Goal: Information Seeking & Learning: Learn about a topic

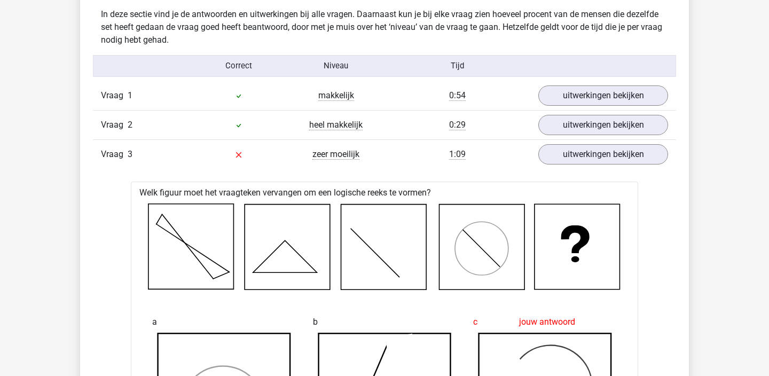
scroll to position [1462, 0]
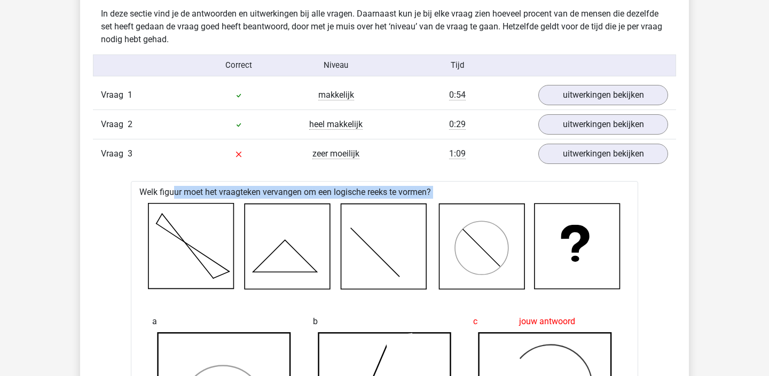
drag, startPoint x: 140, startPoint y: 192, endPoint x: 443, endPoint y: 199, distance: 302.2
copy div "Welk figuur moet het vraagteken vervangen om een logische reeks te vormen?"
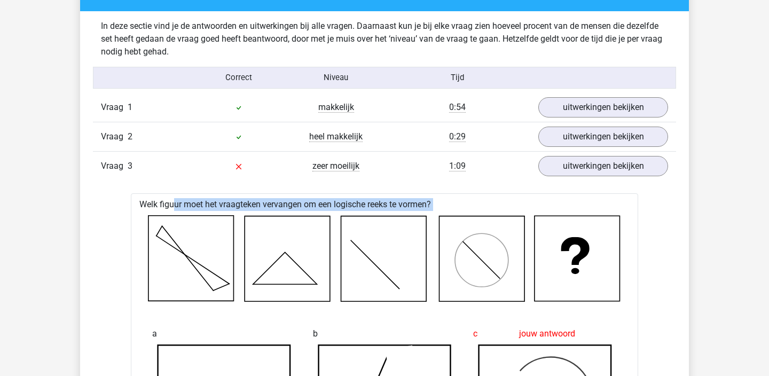
scroll to position [1448, 0]
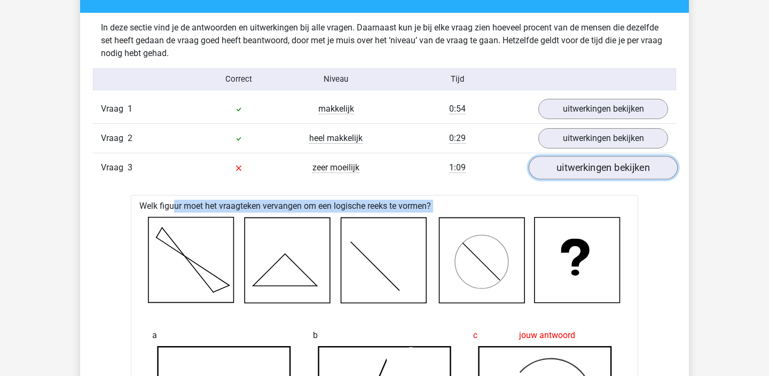
click at [563, 172] on link "uitwerkingen bekijken" at bounding box center [602, 167] width 149 height 23
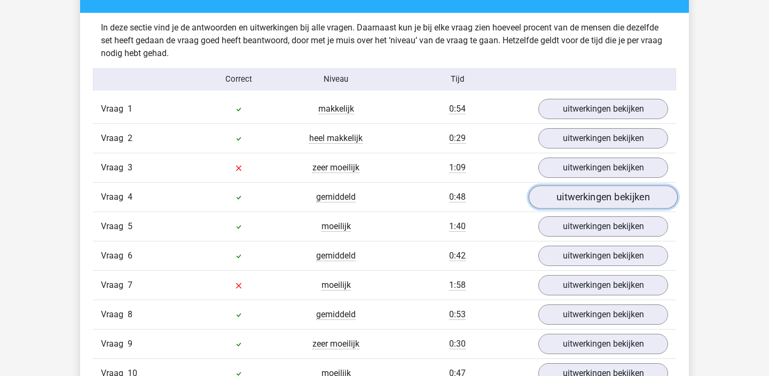
click at [563, 198] on link "uitwerkingen bekijken" at bounding box center [602, 196] width 149 height 23
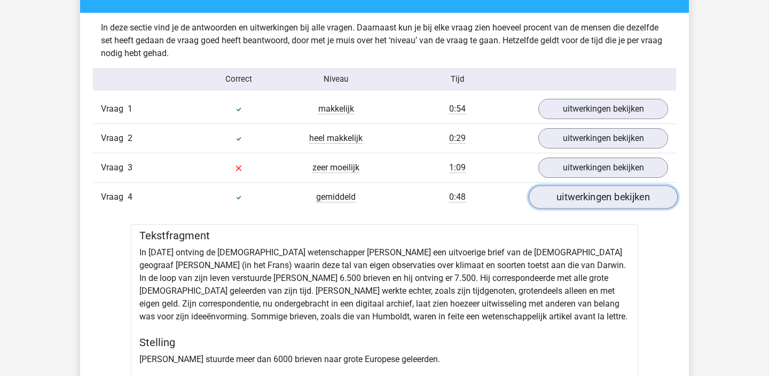
click at [563, 198] on link "uitwerkingen bekijken" at bounding box center [602, 196] width 149 height 23
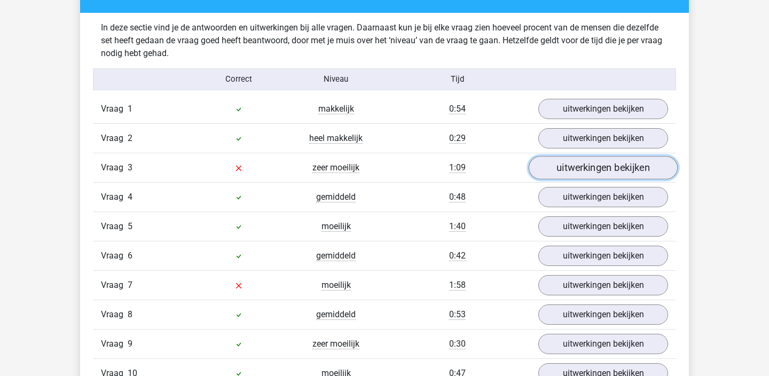
click at [571, 168] on link "uitwerkingen bekijken" at bounding box center [602, 167] width 149 height 23
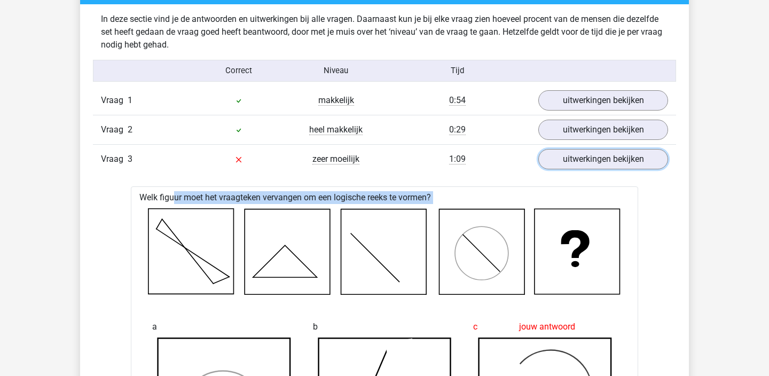
scroll to position [1464, 0]
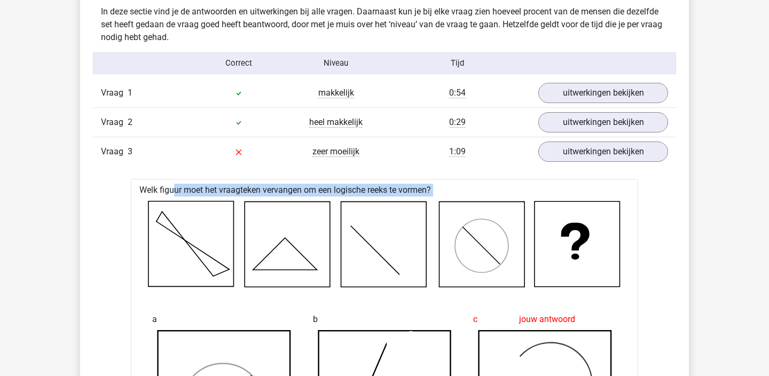
click at [255, 248] on icon at bounding box center [287, 243] width 85 height 85
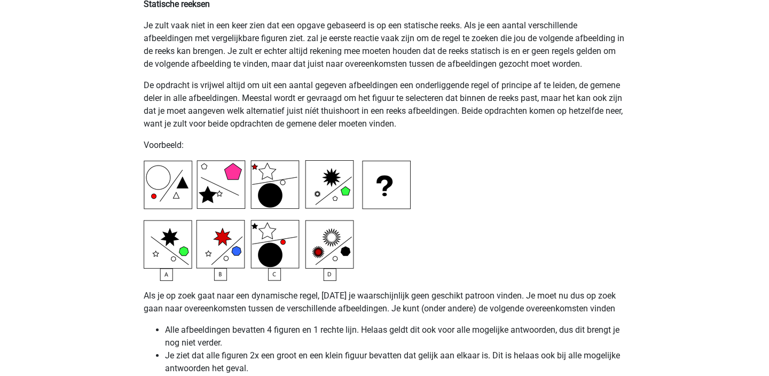
scroll to position [2537, 0]
click at [243, 264] on img at bounding box center [277, 220] width 267 height 121
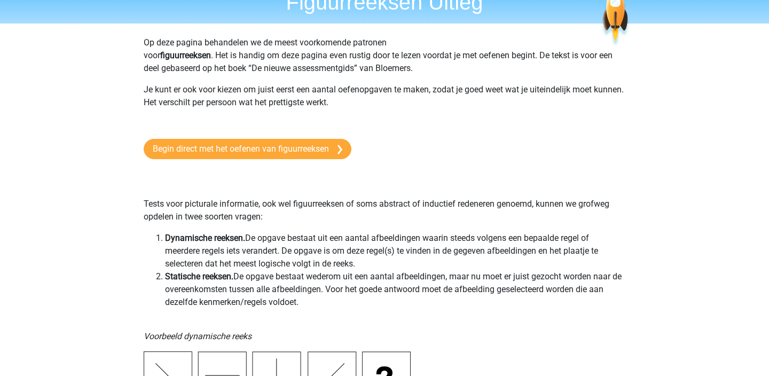
scroll to position [0, 0]
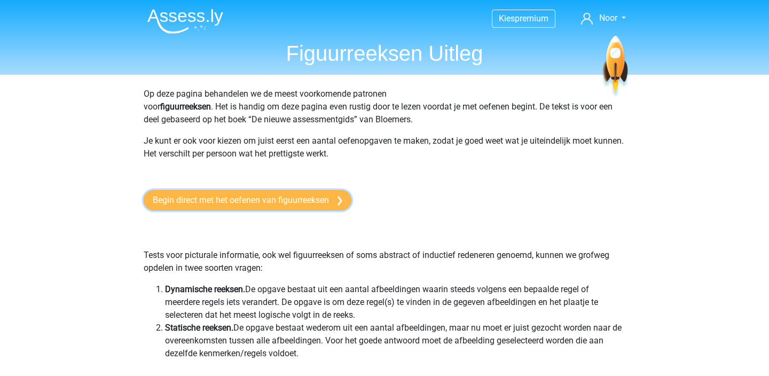
click at [317, 197] on link "Begin direct met het oefenen van figuurreeksen" at bounding box center [248, 200] width 208 height 20
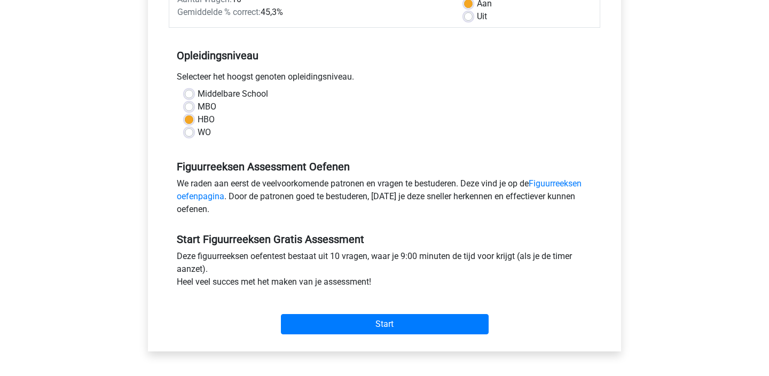
scroll to position [285, 0]
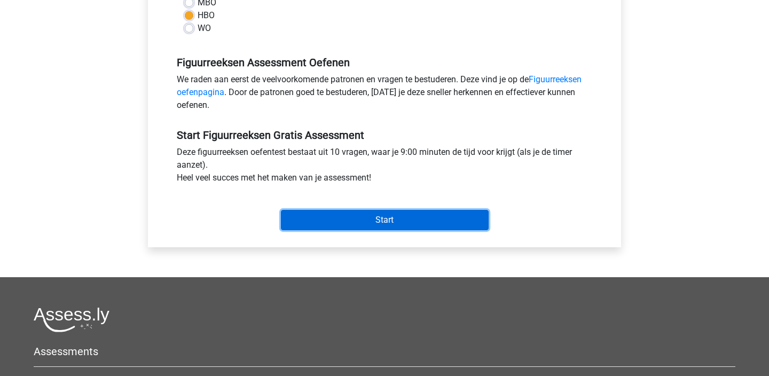
click at [344, 225] on input "Start" at bounding box center [385, 220] width 208 height 20
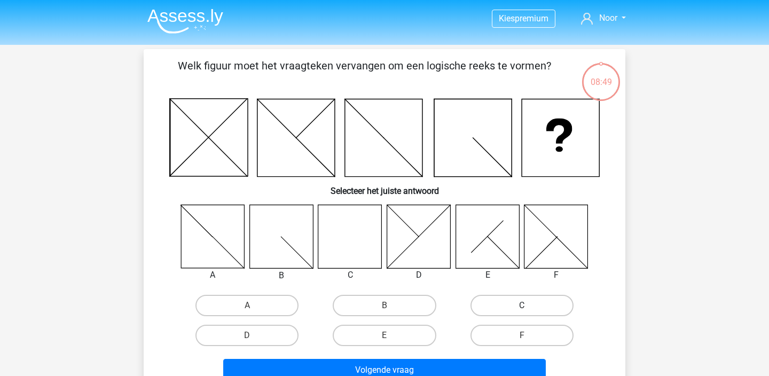
click at [489, 304] on label "C" at bounding box center [521, 305] width 103 height 21
click at [522, 305] on input "C" at bounding box center [525, 308] width 7 height 7
radio input "true"
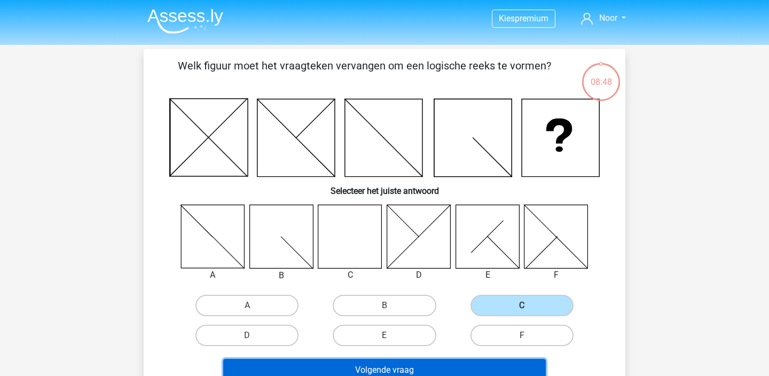
click at [419, 365] on button "Volgende vraag" at bounding box center [384, 370] width 323 height 22
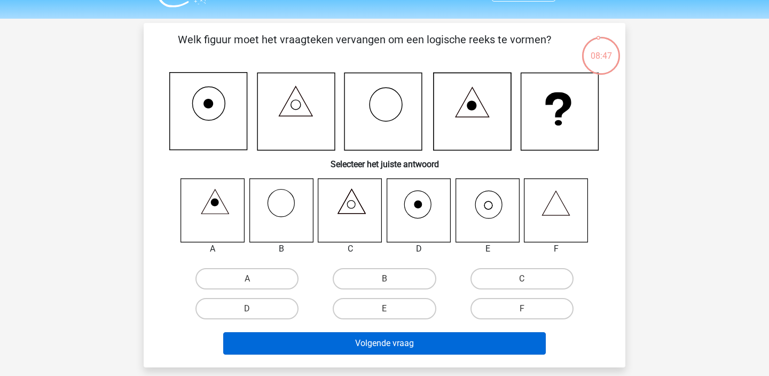
scroll to position [22, 0]
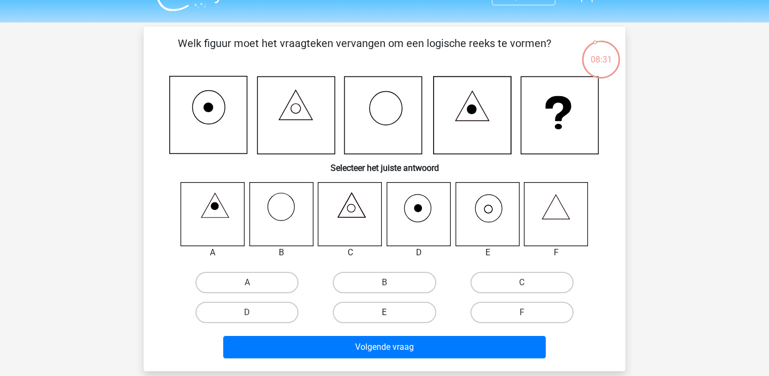
click at [383, 313] on label "E" at bounding box center [384, 312] width 103 height 21
click at [384, 313] on input "E" at bounding box center [387, 315] width 7 height 7
radio input "true"
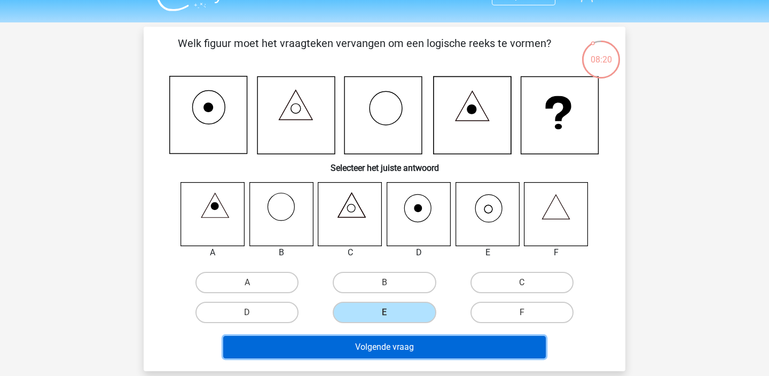
click at [389, 351] on button "Volgende vraag" at bounding box center [384, 347] width 323 height 22
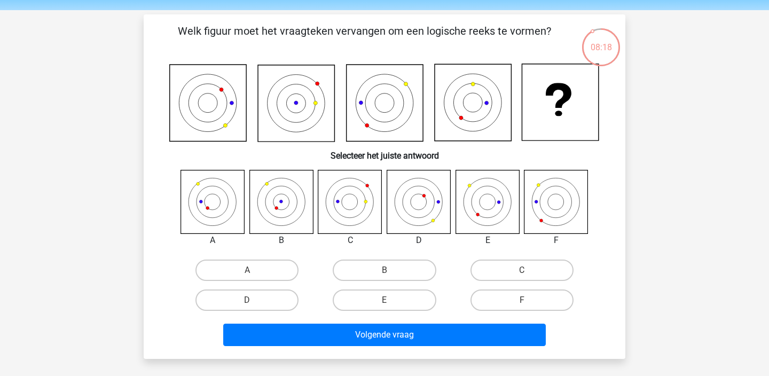
scroll to position [33, 0]
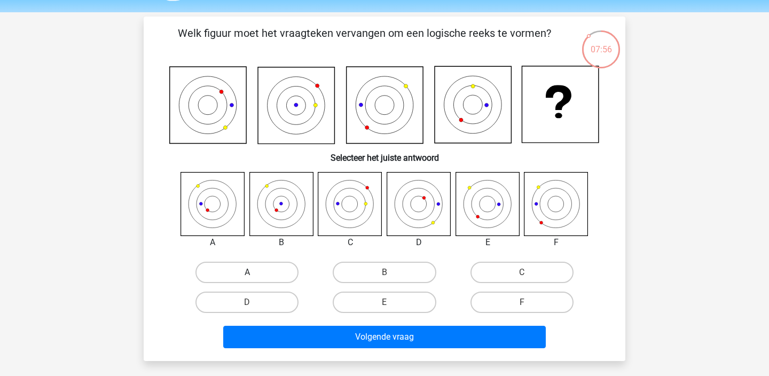
click at [273, 267] on label "A" at bounding box center [246, 272] width 103 height 21
click at [254, 272] on input "A" at bounding box center [250, 275] width 7 height 7
radio input "true"
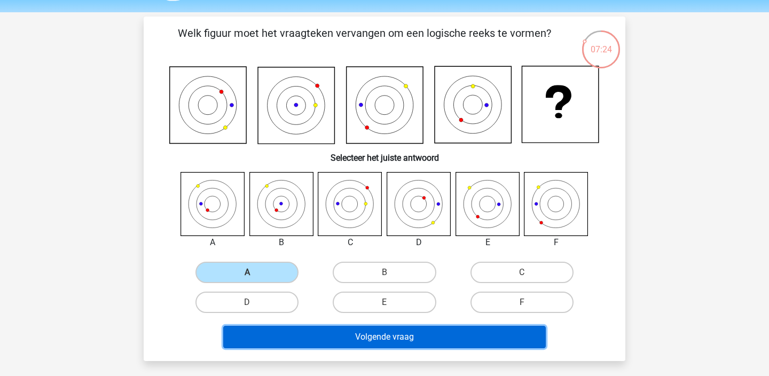
click at [304, 338] on button "Volgende vraag" at bounding box center [384, 337] width 323 height 22
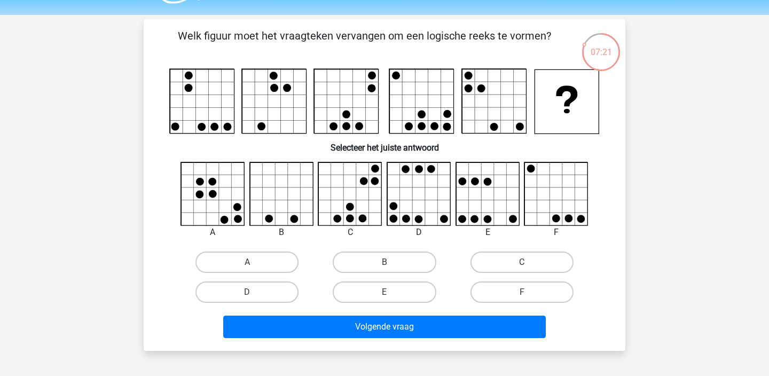
scroll to position [0, 0]
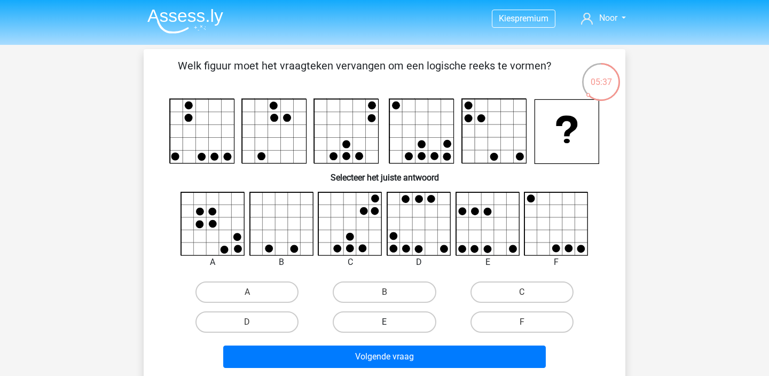
click at [412, 326] on label "E" at bounding box center [384, 321] width 103 height 21
click at [391, 326] on input "E" at bounding box center [387, 325] width 7 height 7
radio input "true"
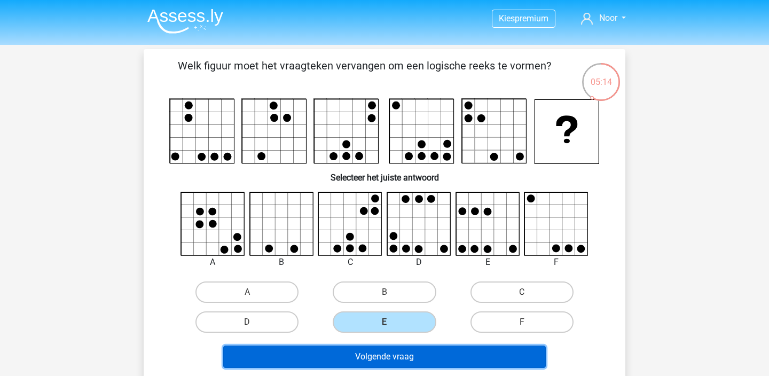
click at [418, 357] on button "Volgende vraag" at bounding box center [384, 356] width 323 height 22
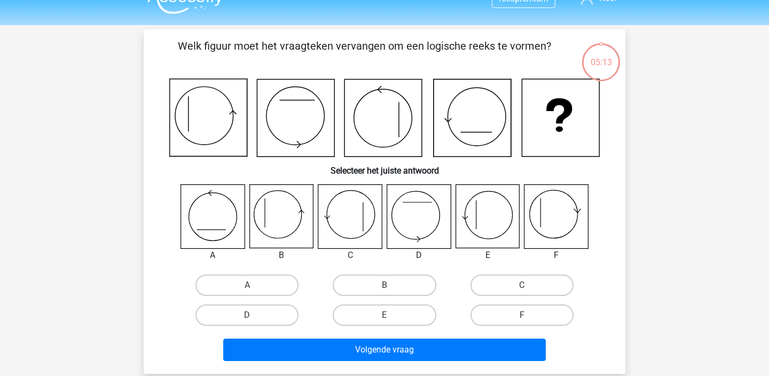
scroll to position [49, 0]
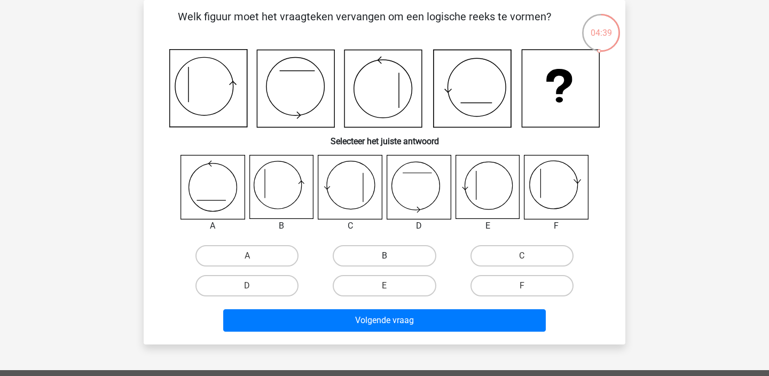
click at [393, 260] on label "B" at bounding box center [384, 255] width 103 height 21
click at [391, 260] on input "B" at bounding box center [387, 259] width 7 height 7
radio input "true"
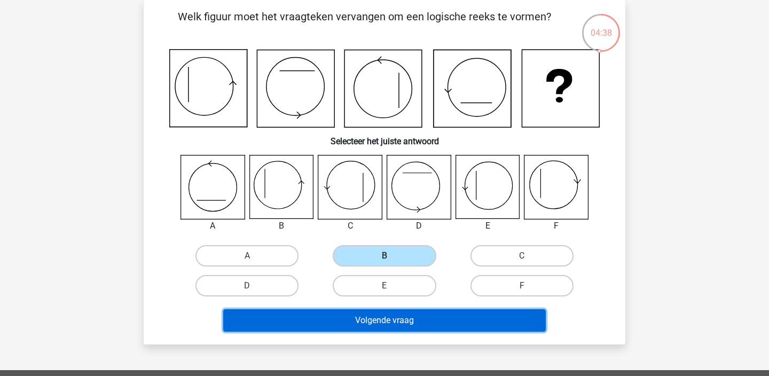
click at [379, 315] on button "Volgende vraag" at bounding box center [384, 320] width 323 height 22
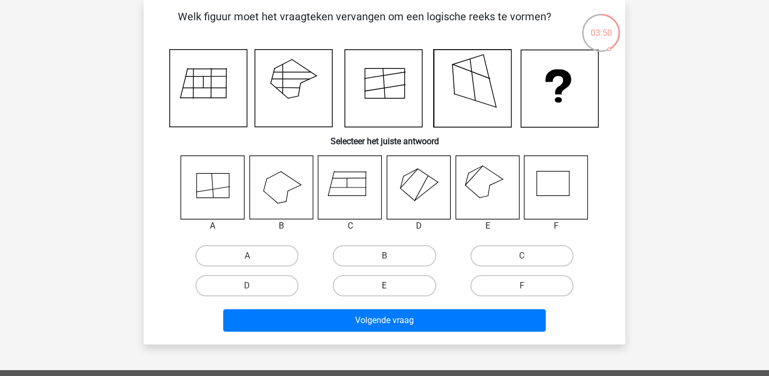
click at [406, 282] on label "E" at bounding box center [384, 285] width 103 height 21
click at [391, 286] on input "E" at bounding box center [387, 289] width 7 height 7
radio input "true"
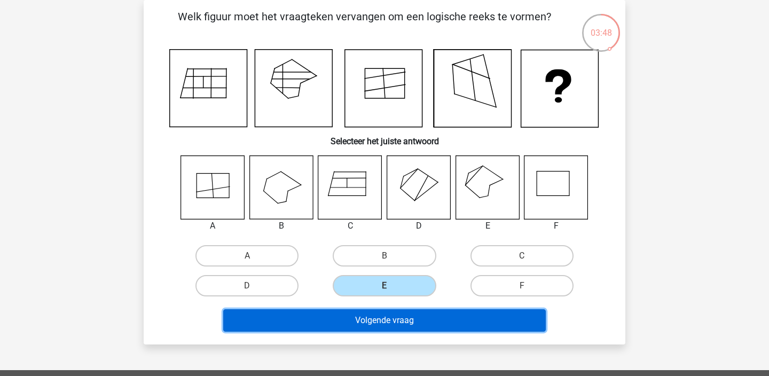
click at [420, 320] on button "Volgende vraag" at bounding box center [384, 320] width 323 height 22
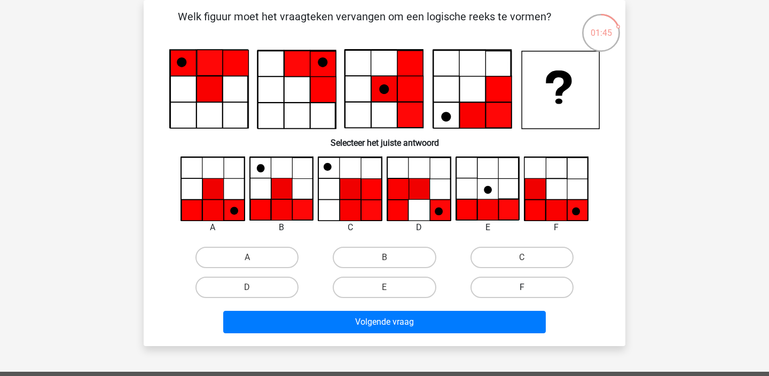
click at [534, 282] on label "F" at bounding box center [521, 287] width 103 height 21
click at [528, 287] on input "F" at bounding box center [525, 290] width 7 height 7
radio input "true"
click at [534, 287] on label "F" at bounding box center [521, 287] width 103 height 21
click at [528, 287] on input "F" at bounding box center [525, 290] width 7 height 7
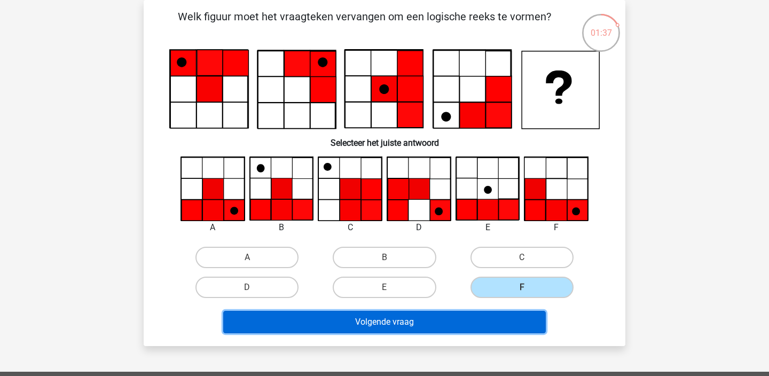
click at [518, 313] on button "Volgende vraag" at bounding box center [384, 322] width 323 height 22
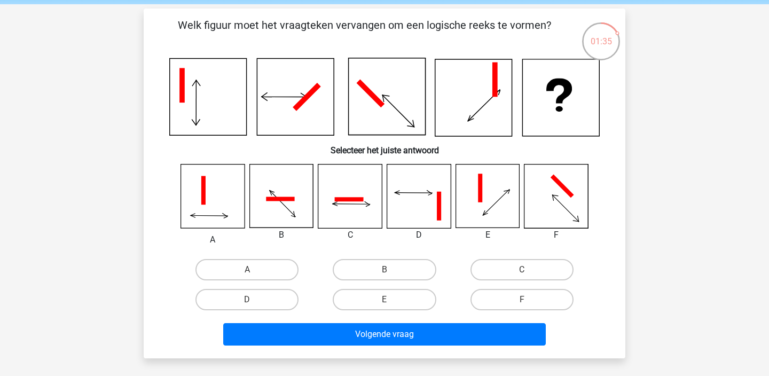
scroll to position [27, 0]
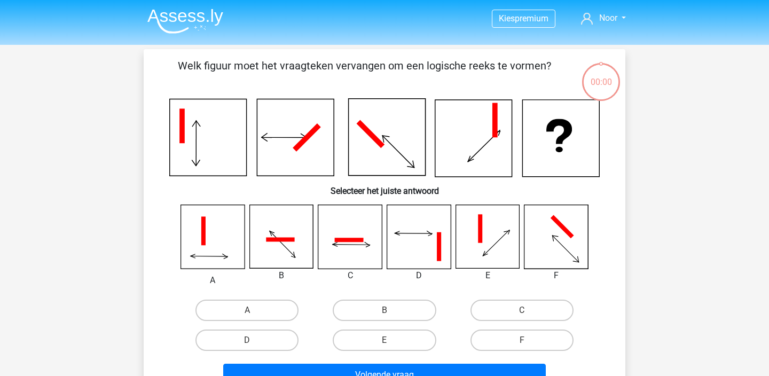
scroll to position [27, 0]
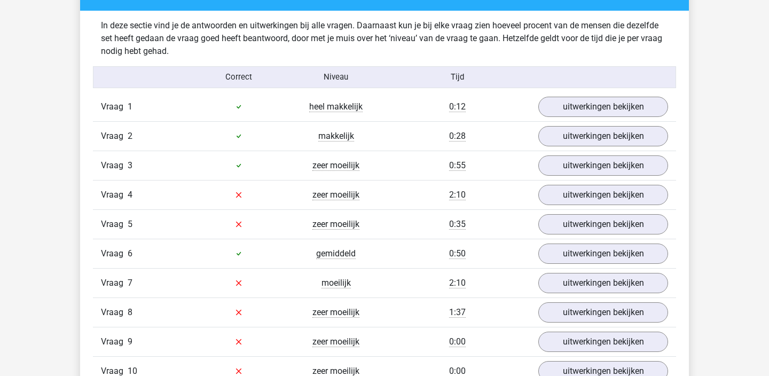
scroll to position [828, 0]
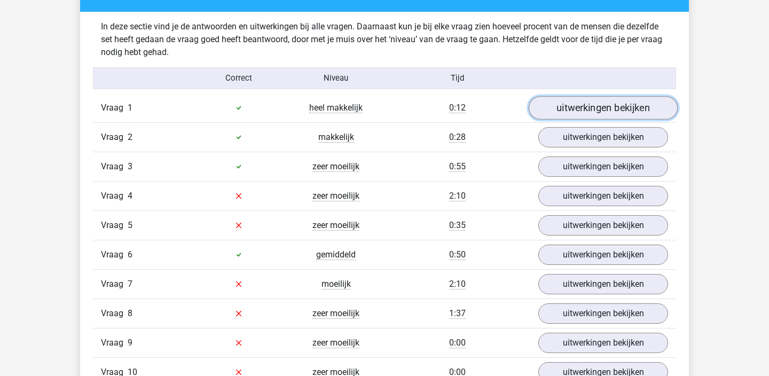
click at [579, 115] on link "uitwerkingen bekijken" at bounding box center [602, 107] width 149 height 23
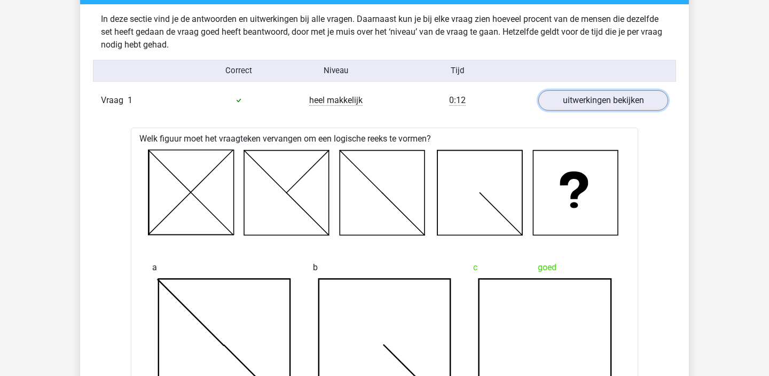
scroll to position [680, 0]
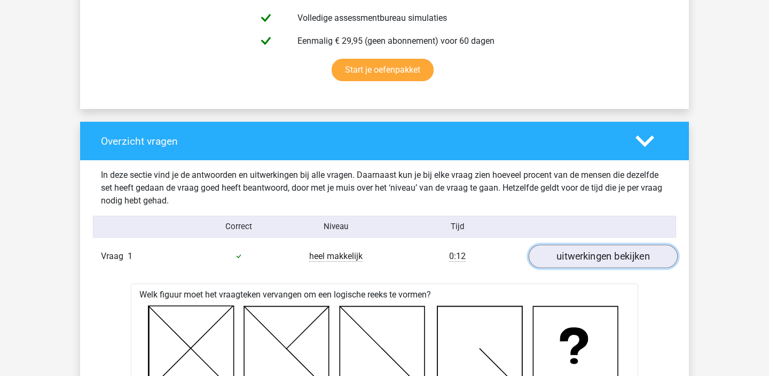
click at [566, 252] on link "uitwerkingen bekijken" at bounding box center [602, 255] width 149 height 23
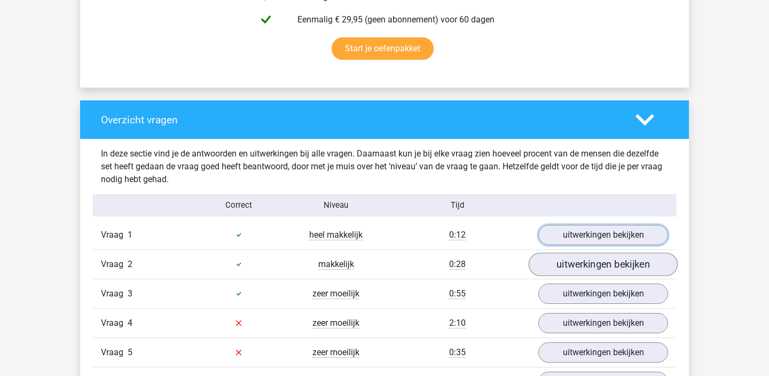
scroll to position [713, 0]
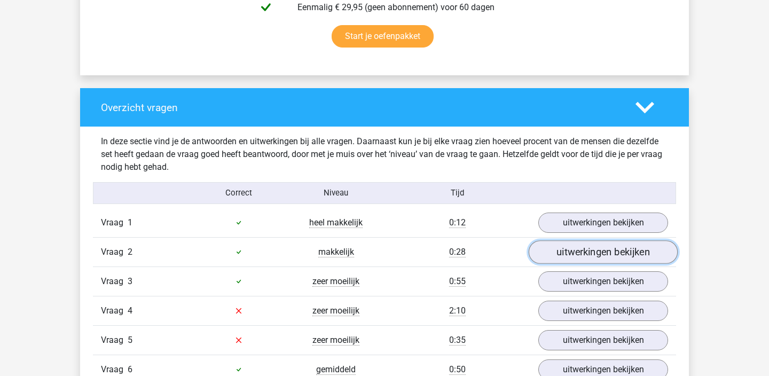
click at [580, 247] on link "uitwerkingen bekijken" at bounding box center [602, 251] width 149 height 23
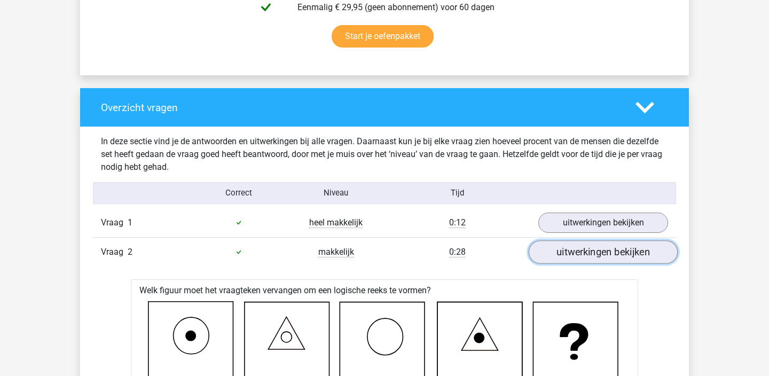
click at [581, 248] on link "uitwerkingen bekijken" at bounding box center [602, 251] width 149 height 23
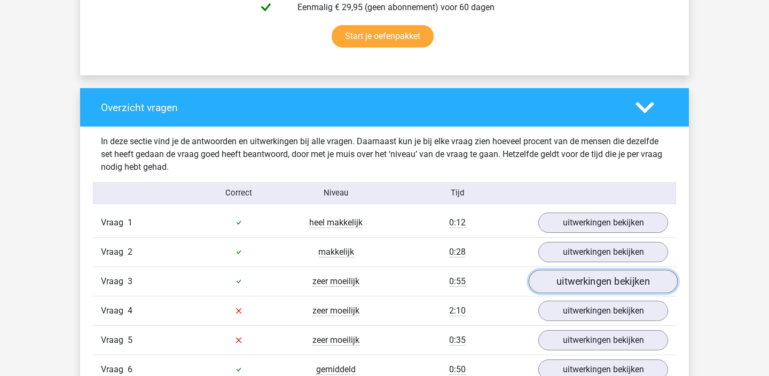
click at [580, 279] on link "uitwerkingen bekijken" at bounding box center [602, 281] width 149 height 23
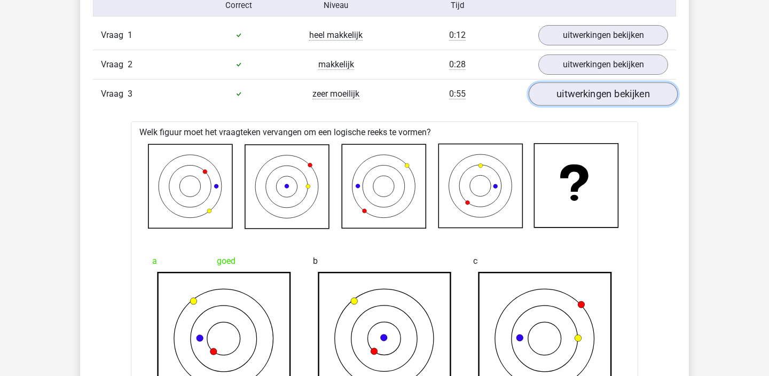
scroll to position [903, 0]
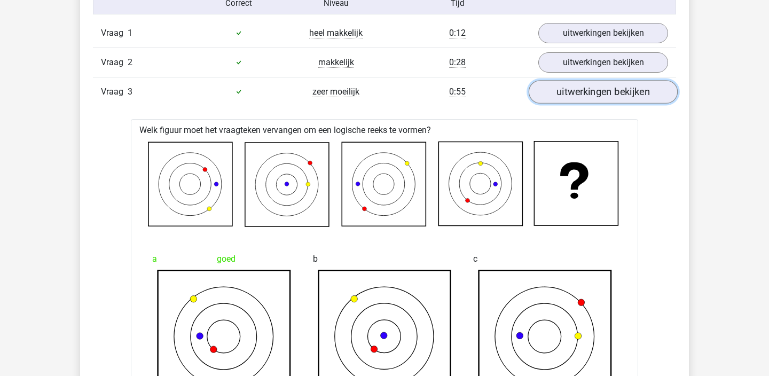
click at [613, 102] on link "uitwerkingen bekijken" at bounding box center [602, 91] width 149 height 23
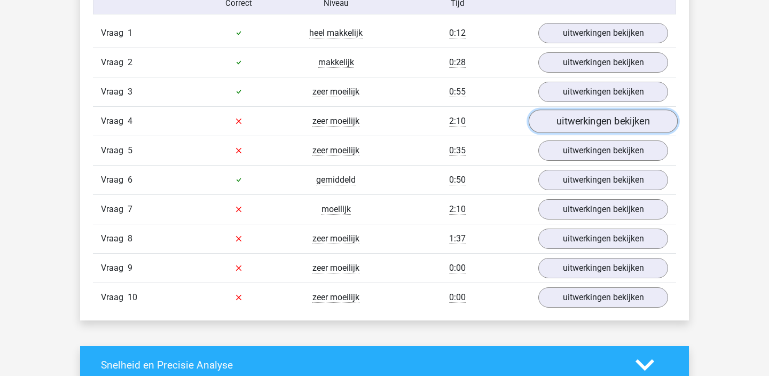
click at [605, 120] on link "uitwerkingen bekijken" at bounding box center [602, 120] width 149 height 23
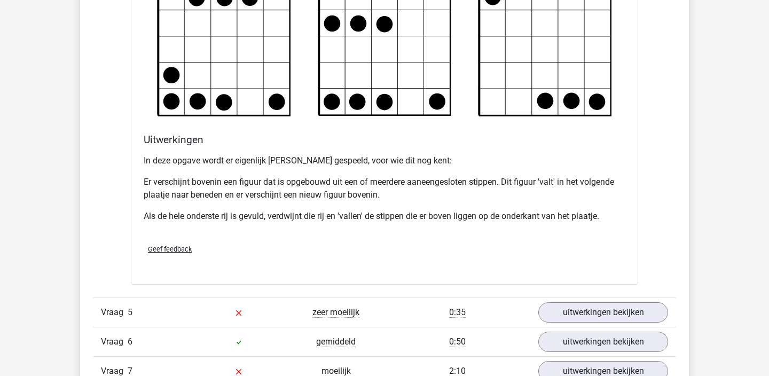
scroll to position [1384, 0]
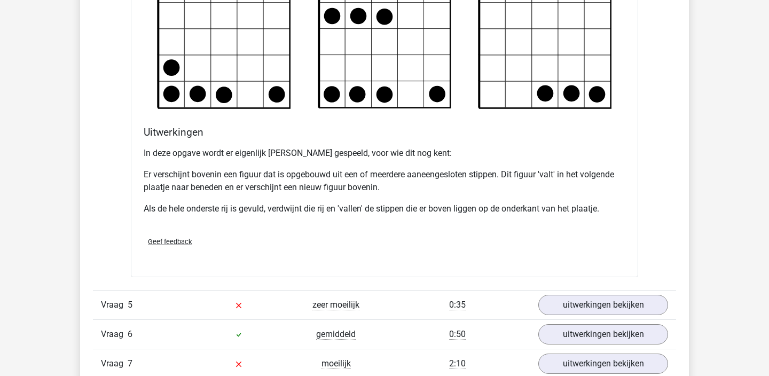
drag, startPoint x: 184, startPoint y: 263, endPoint x: 181, endPoint y: 241, distance: 22.1
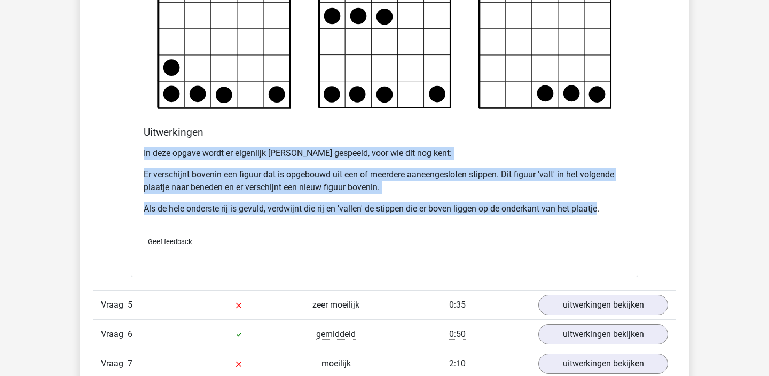
drag, startPoint x: 144, startPoint y: 153, endPoint x: 598, endPoint y: 210, distance: 457.9
click at [598, 210] on div "In deze opgave wordt er eigenlijk Tetris gespeeld, voor wie dit nog kent: Er ve…" at bounding box center [384, 185] width 481 height 85
copy div "In deze opgave wordt er eigenlijk Tetris gespeeld, voor wie dit nog kent: Er ve…"
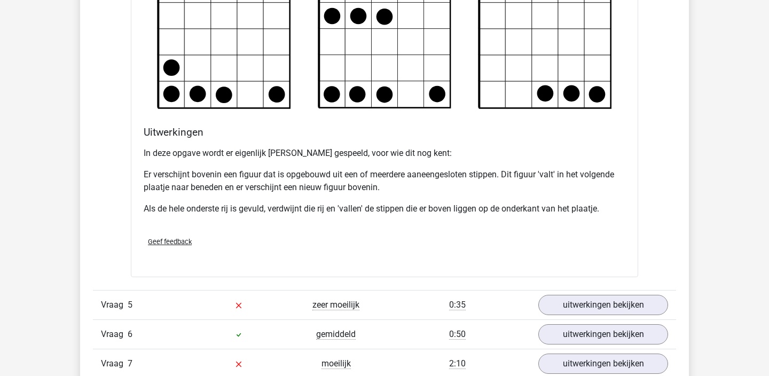
click at [503, 220] on div "In deze opgave wordt er eigenlijk Tetris gespeeld, voor wie dit nog kent: Er ve…" at bounding box center [384, 185] width 481 height 85
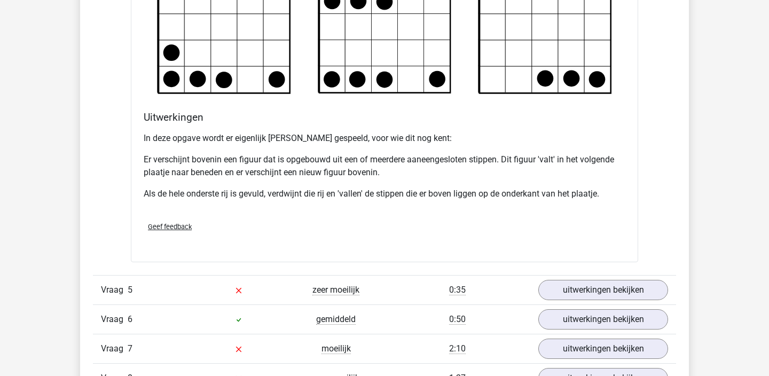
scroll to position [1400, 0]
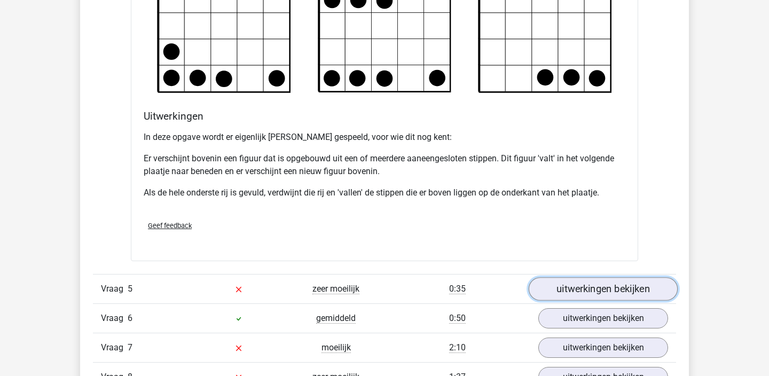
click at [558, 281] on link "uitwerkingen bekijken" at bounding box center [602, 288] width 149 height 23
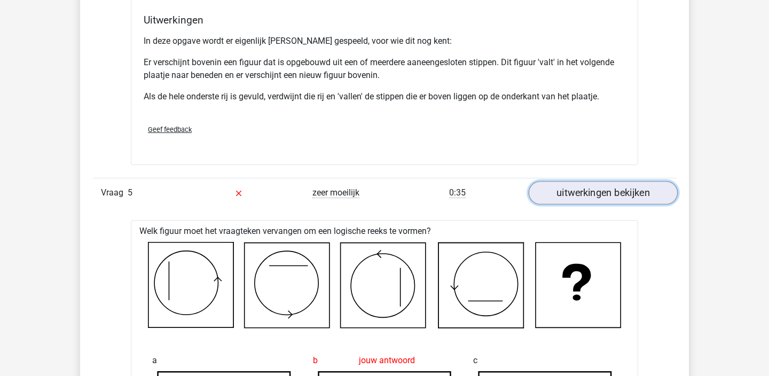
scroll to position [1472, 0]
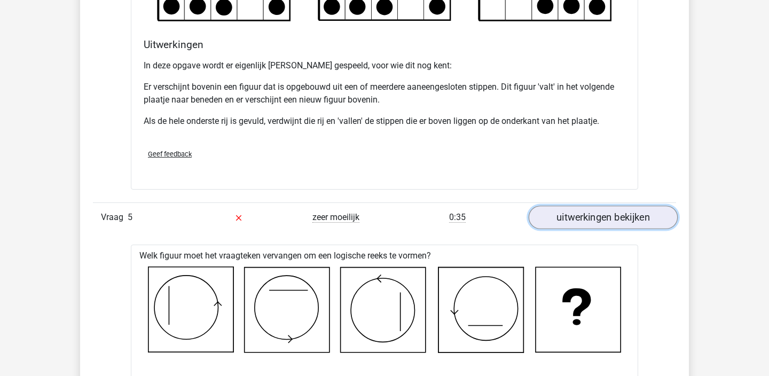
click at [577, 211] on link "uitwerkingen bekijken" at bounding box center [602, 217] width 149 height 23
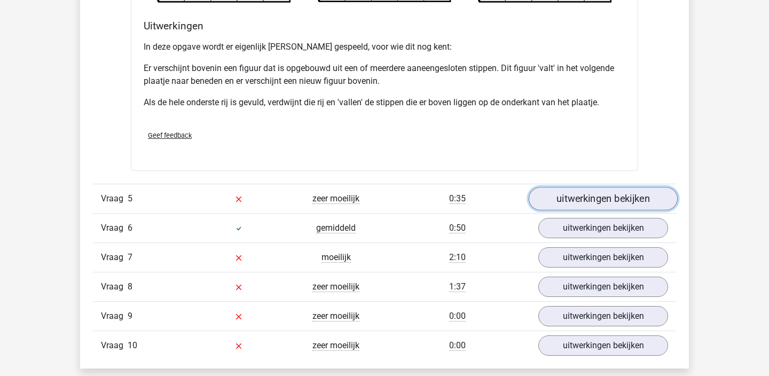
scroll to position [1496, 0]
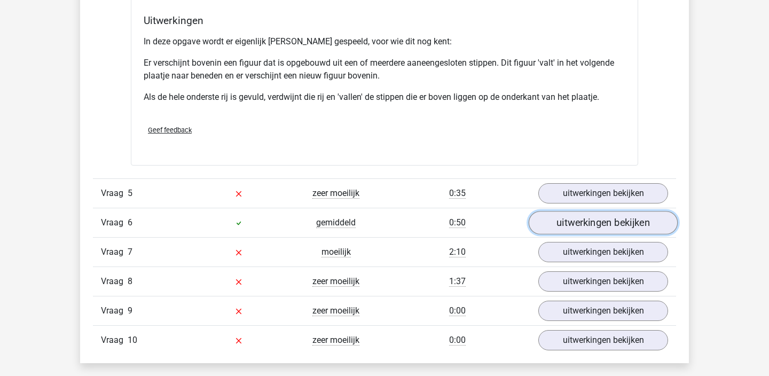
click at [581, 215] on link "uitwerkingen bekijken" at bounding box center [602, 222] width 149 height 23
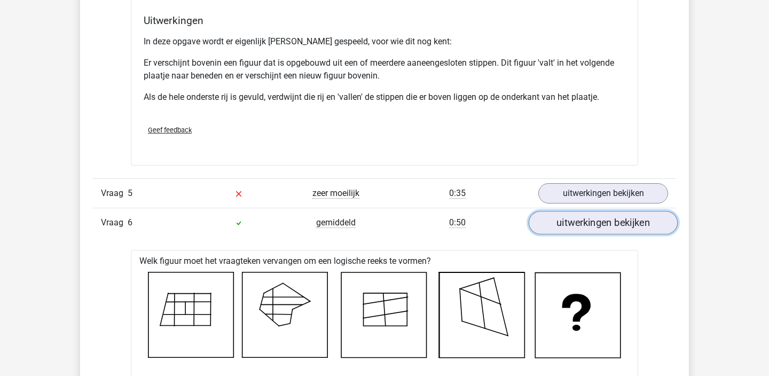
click at [581, 217] on link "uitwerkingen bekijken" at bounding box center [602, 222] width 149 height 23
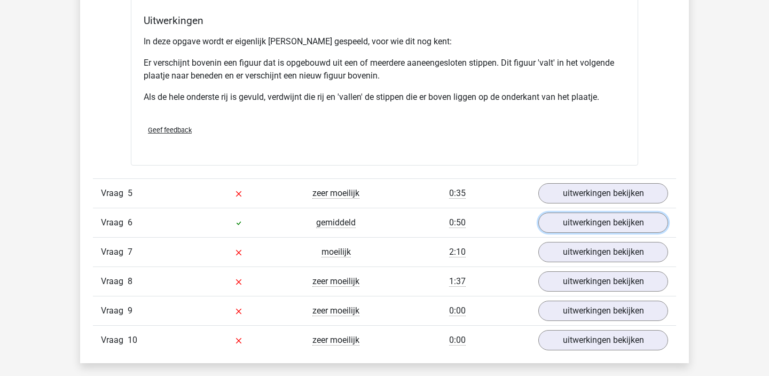
scroll to position [1499, 0]
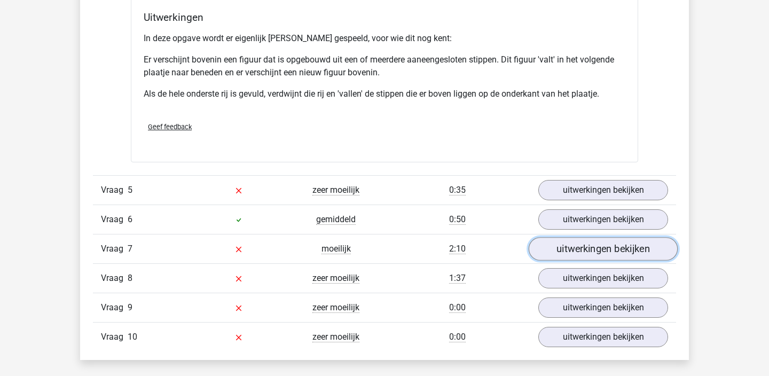
click at [580, 248] on link "uitwerkingen bekijken" at bounding box center [602, 248] width 149 height 23
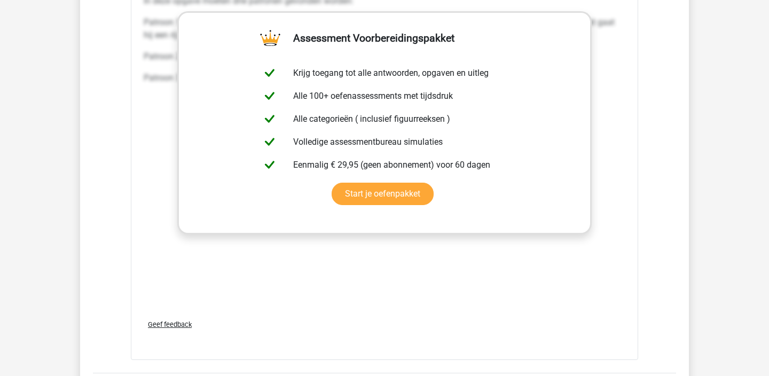
scroll to position [2283, 0]
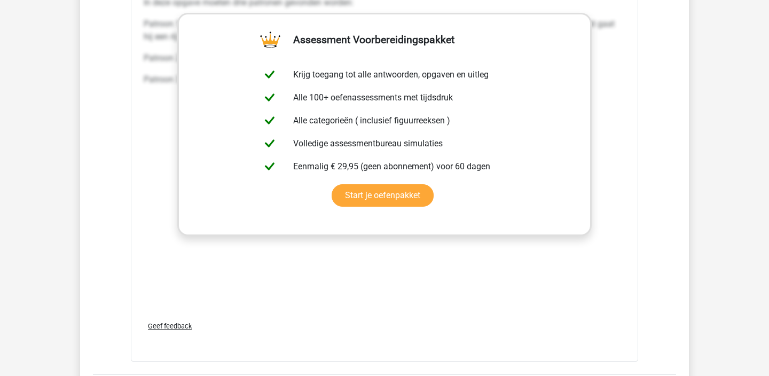
click at [182, 321] on div "Geef feedback" at bounding box center [384, 325] width 490 height 27
click at [184, 322] on span "Geef feedback" at bounding box center [170, 326] width 44 height 8
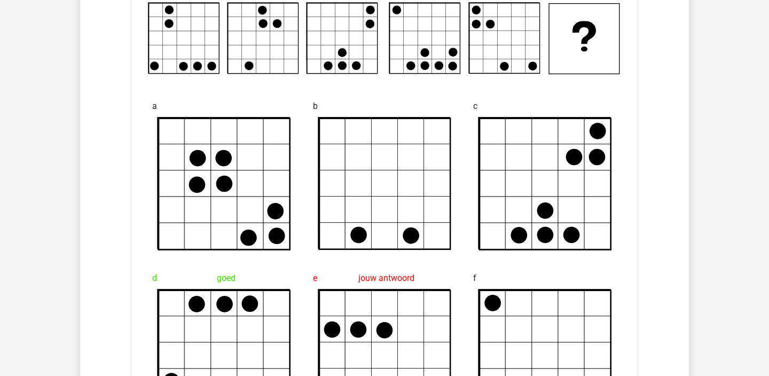
scroll to position [994, 0]
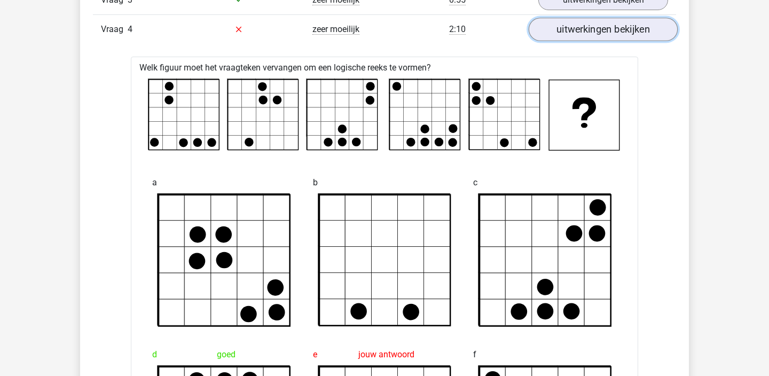
click at [571, 38] on link "uitwerkingen bekijken" at bounding box center [602, 29] width 149 height 23
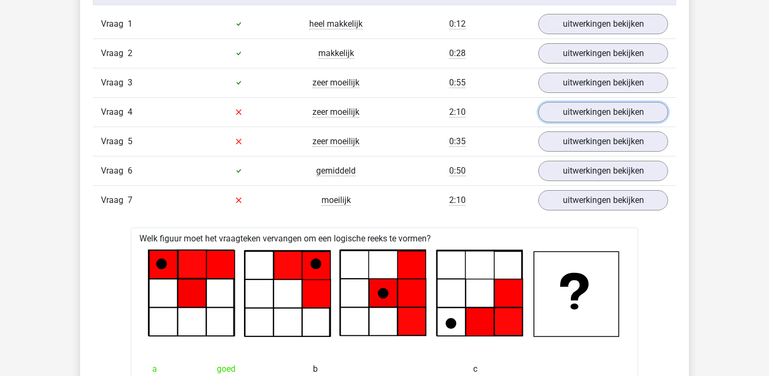
scroll to position [914, 0]
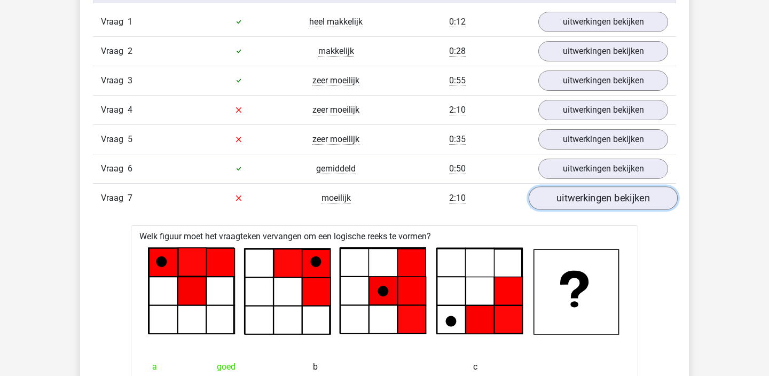
click at [579, 201] on link "uitwerkingen bekijken" at bounding box center [602, 197] width 149 height 23
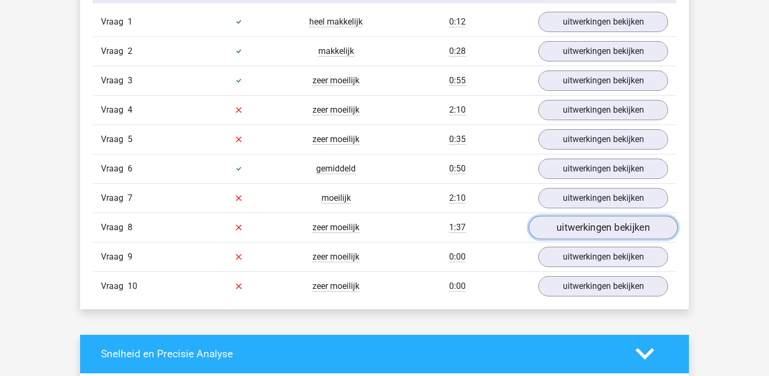
click at [577, 225] on link "uitwerkingen bekijken" at bounding box center [602, 227] width 149 height 23
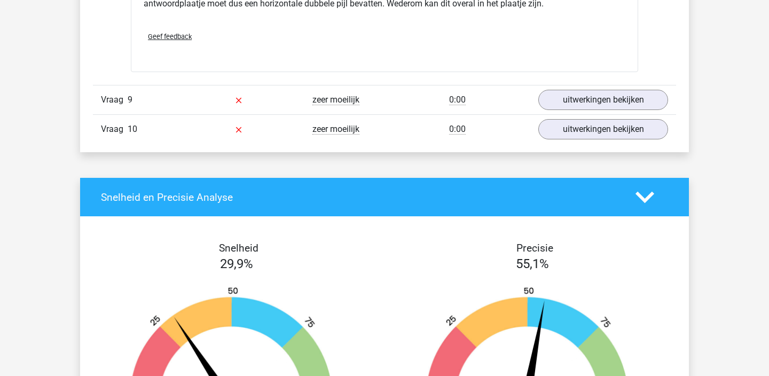
scroll to position [1742, 0]
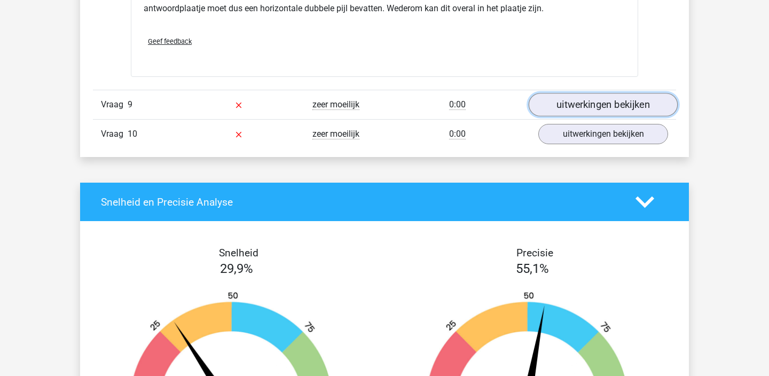
click at [571, 108] on link "uitwerkingen bekijken" at bounding box center [602, 104] width 149 height 23
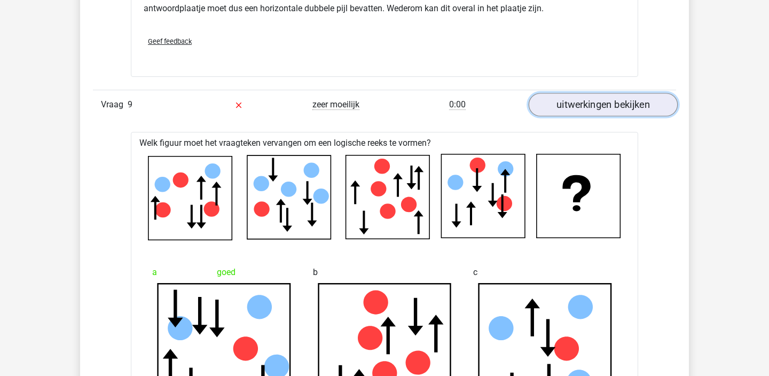
click at [584, 101] on link "uitwerkingen bekijken" at bounding box center [602, 104] width 149 height 23
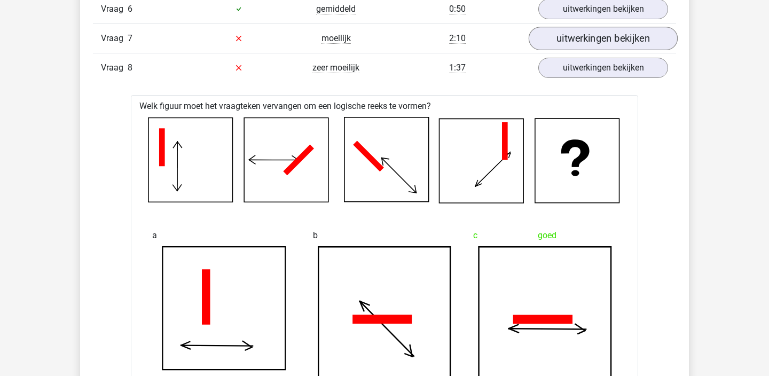
scroll to position [1057, 0]
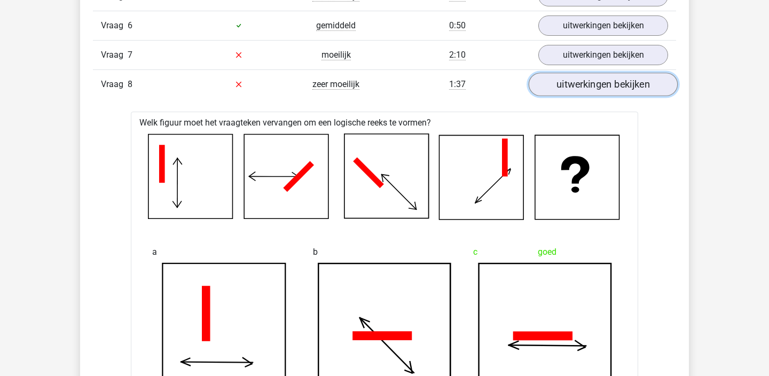
click at [615, 79] on link "uitwerkingen bekijken" at bounding box center [602, 84] width 149 height 23
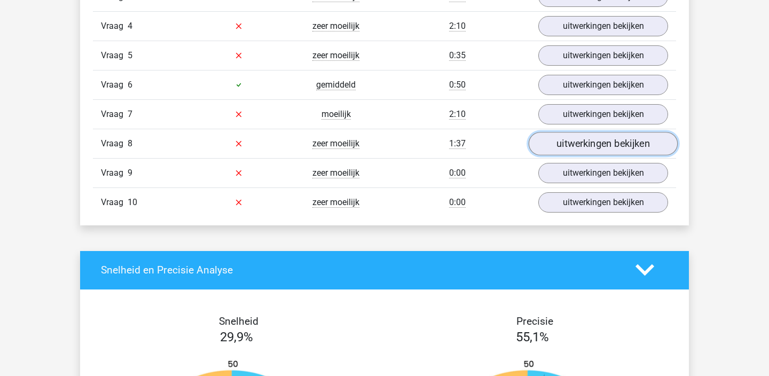
scroll to position [997, 0]
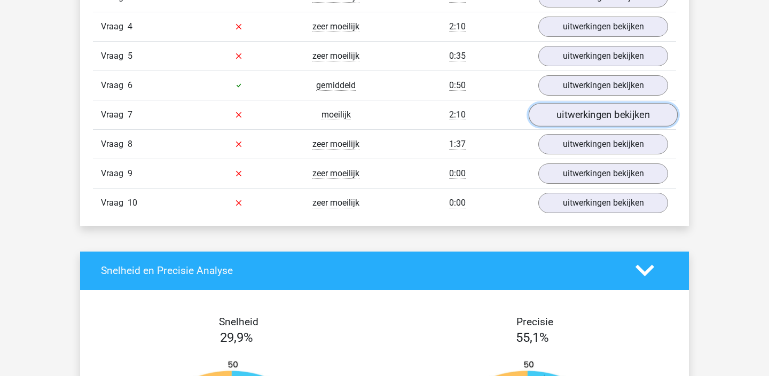
click at [615, 107] on link "uitwerkingen bekijken" at bounding box center [602, 114] width 149 height 23
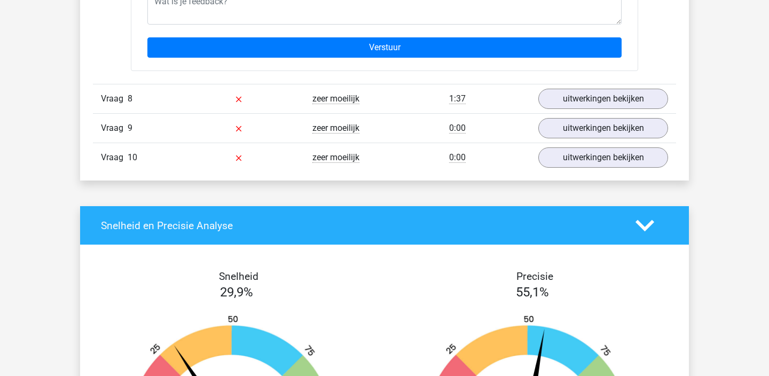
scroll to position [1982, 0]
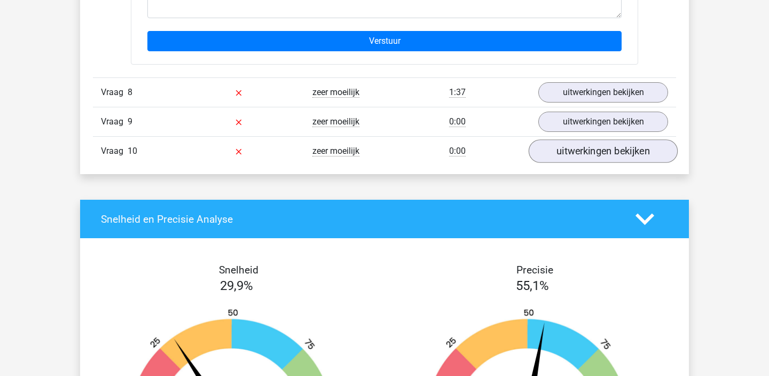
click at [612, 147] on link "uitwerkingen bekijken" at bounding box center [602, 150] width 149 height 23
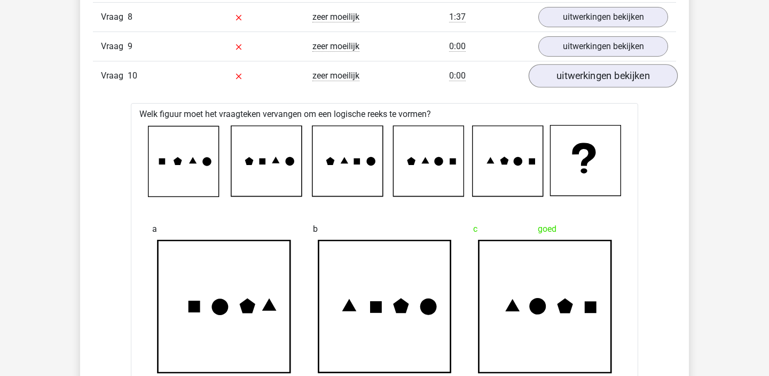
scroll to position [1971, 0]
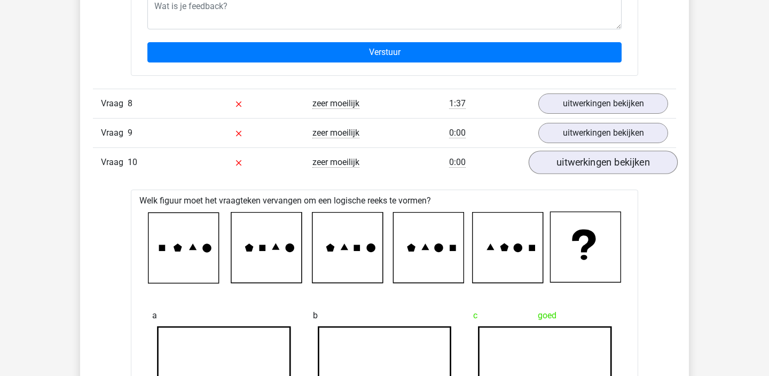
click at [583, 167] on link "uitwerkingen bekijken" at bounding box center [602, 162] width 149 height 23
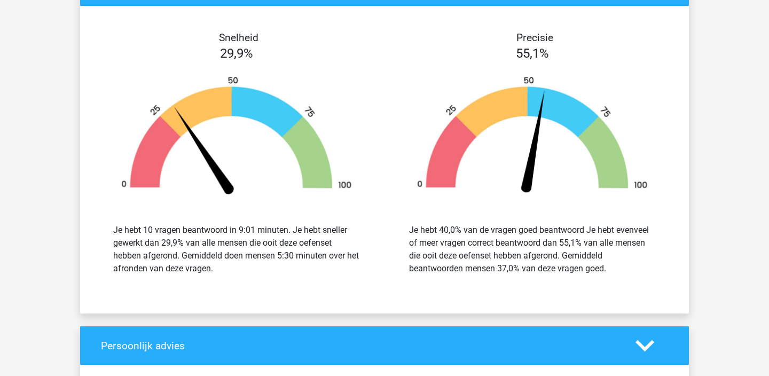
scroll to position [2094, 0]
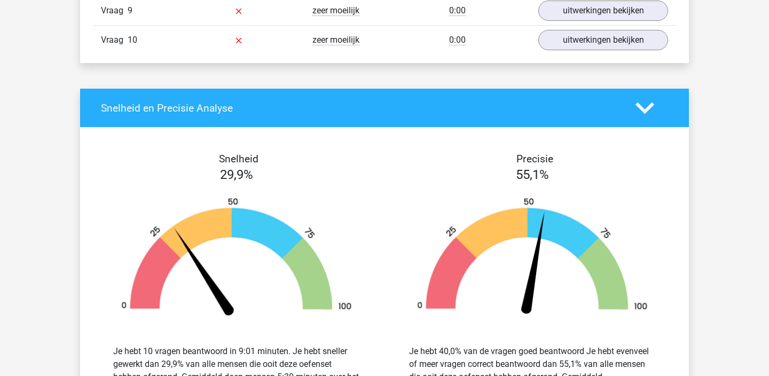
click at [607, 22] on div "Vraag 9 zeer moeilijk 0:00 uitwerkingen bekijken" at bounding box center [384, 10] width 583 height 29
click at [604, 34] on link "uitwerkingen bekijken" at bounding box center [602, 39] width 149 height 23
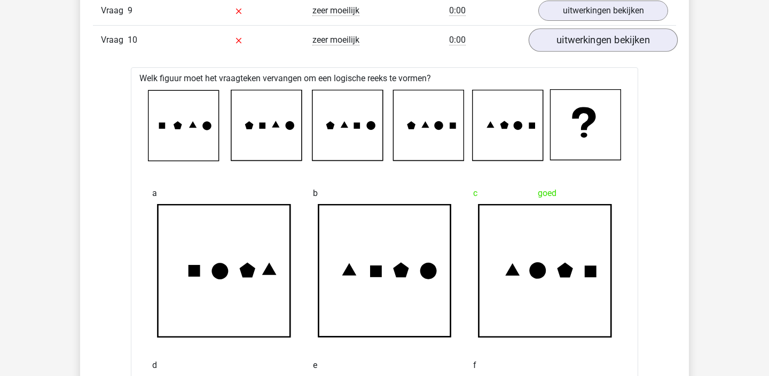
click at [601, 42] on link "uitwerkingen bekijken" at bounding box center [602, 39] width 149 height 23
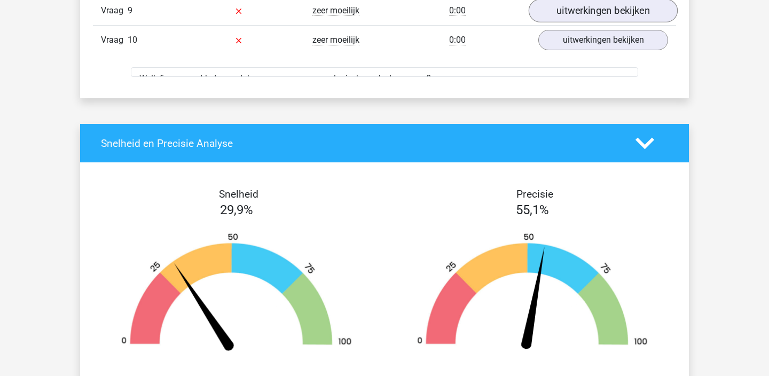
click at [601, 20] on link "uitwerkingen bekijken" at bounding box center [602, 10] width 149 height 23
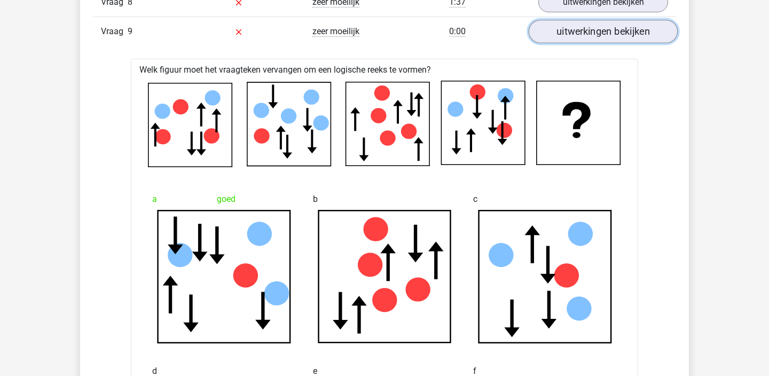
scroll to position [2031, 0]
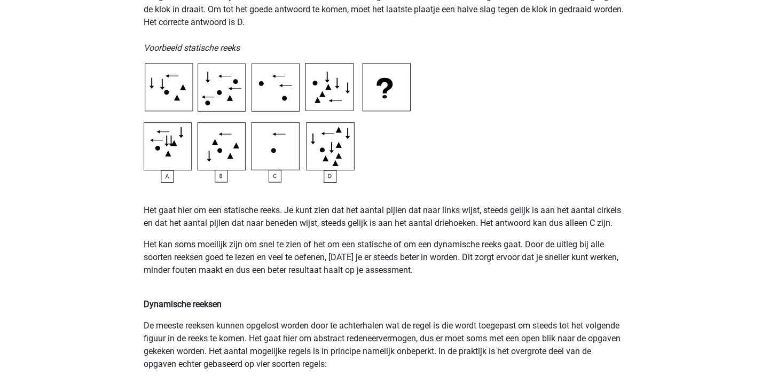
scroll to position [553, 0]
